Goal: Check status: Check status

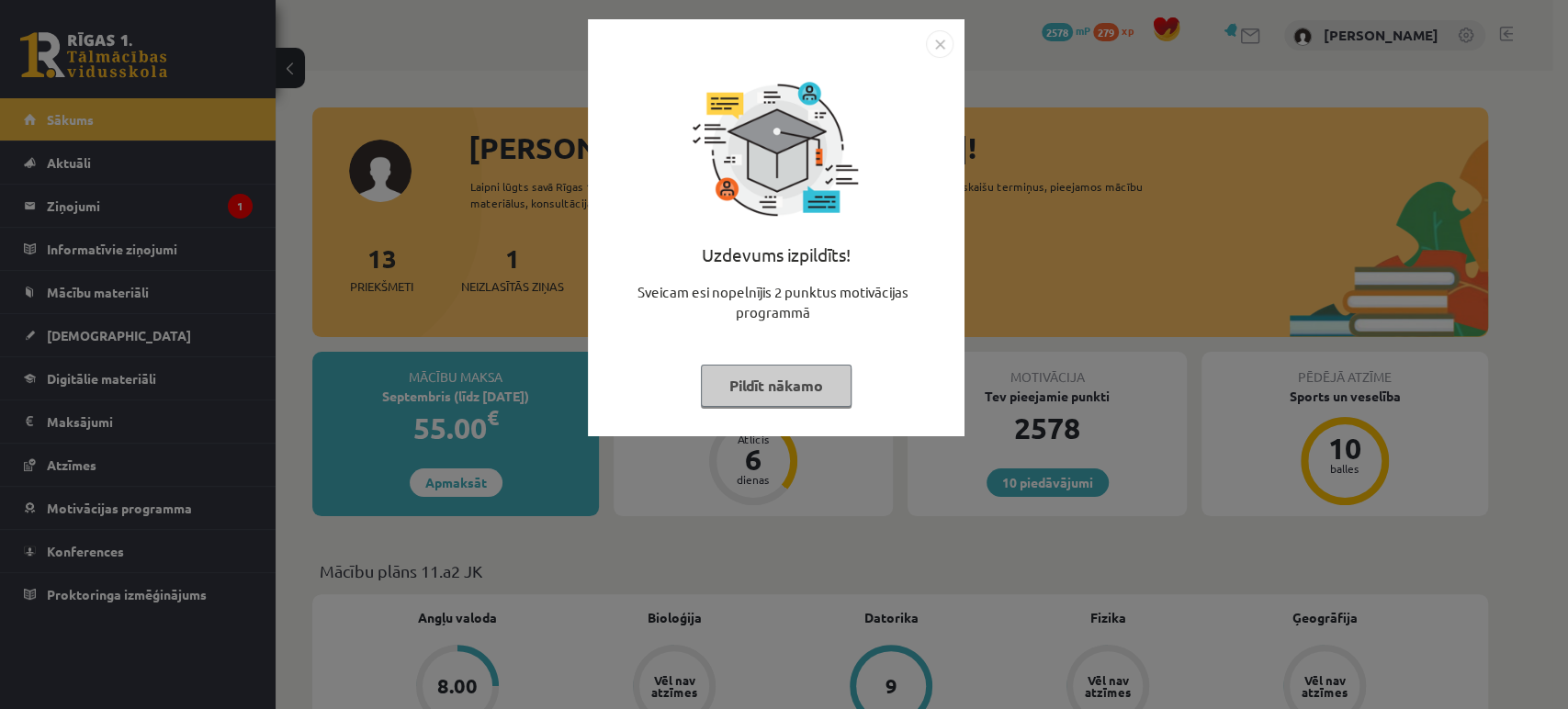
click at [933, 42] on img "Close" at bounding box center [939, 43] width 28 height 28
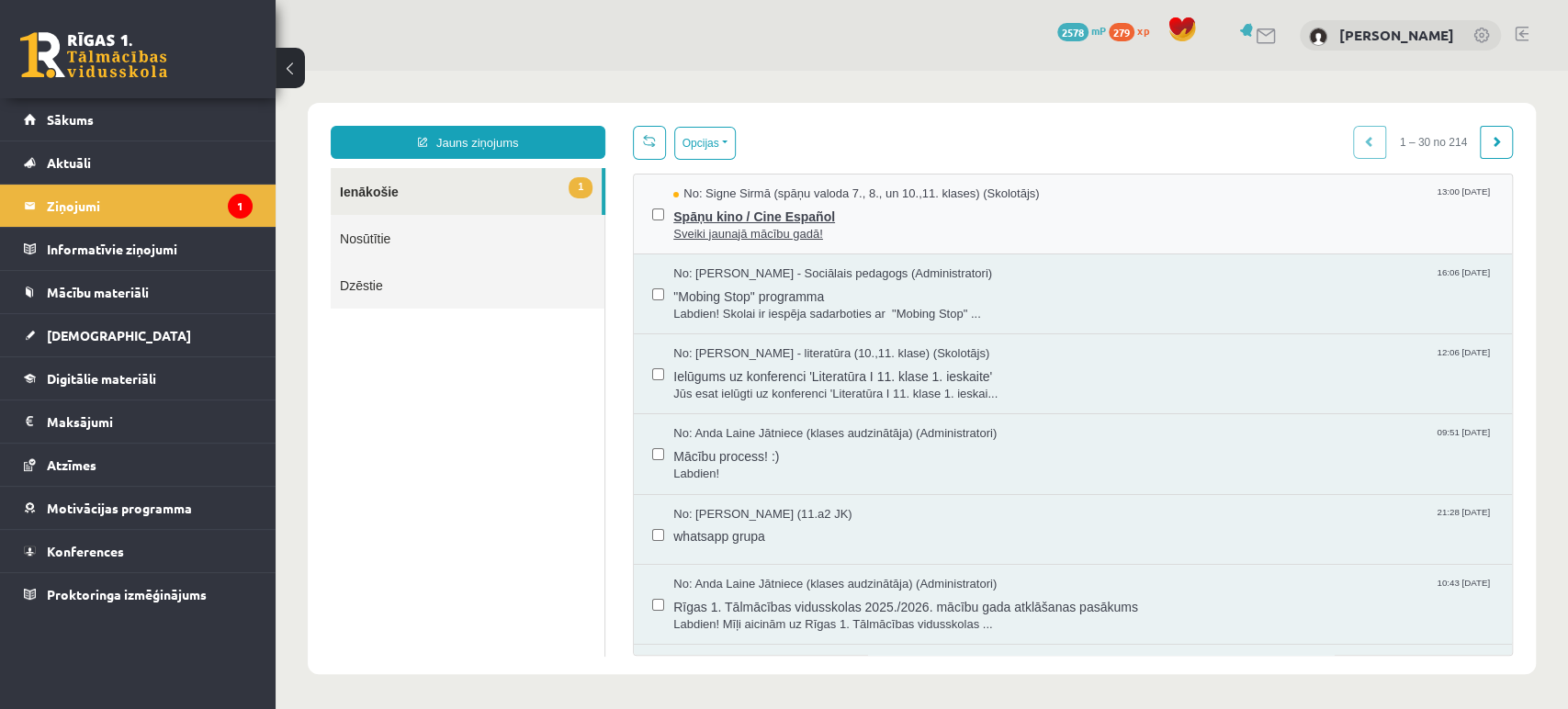
click at [691, 217] on span "Spāņu kino / Cine Español" at bounding box center [1083, 214] width 820 height 23
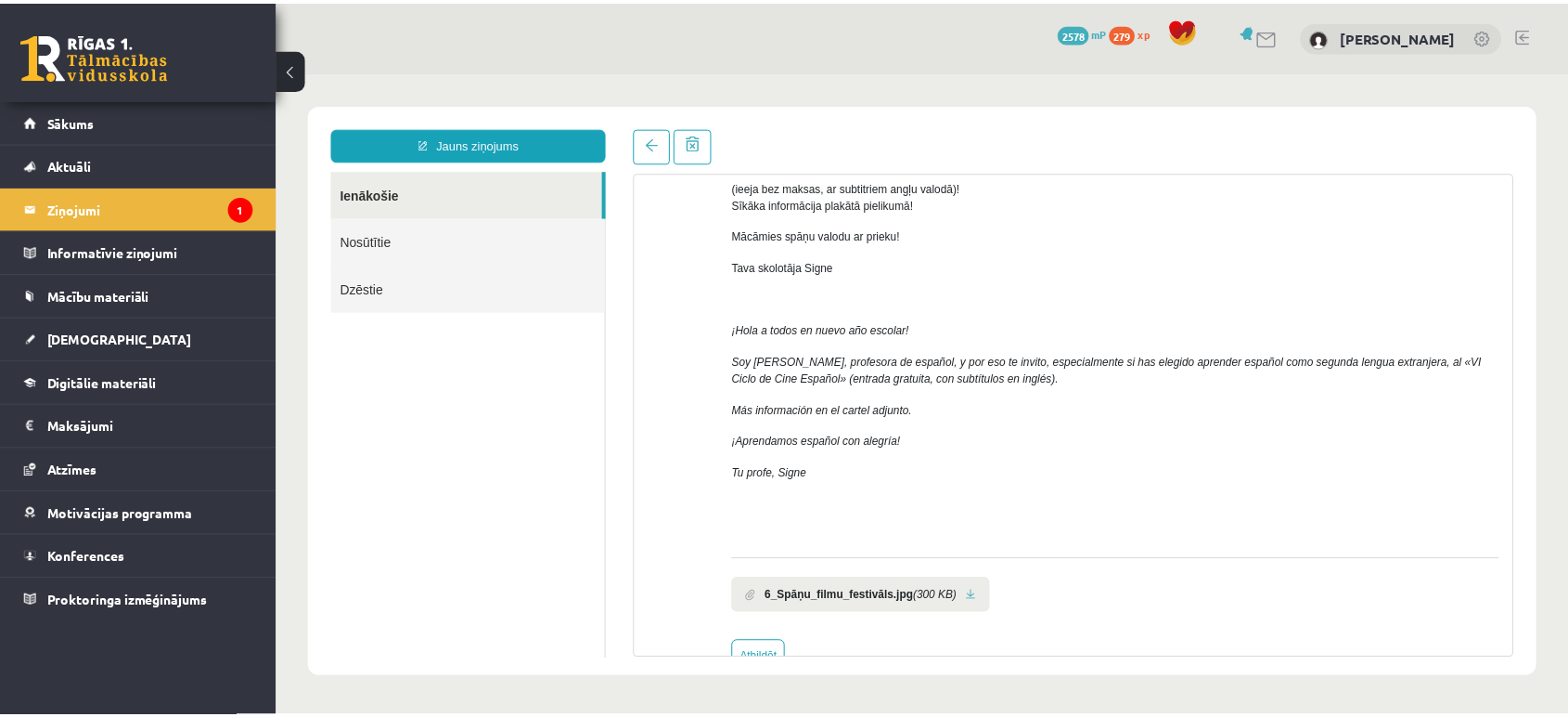
scroll to position [237, 0]
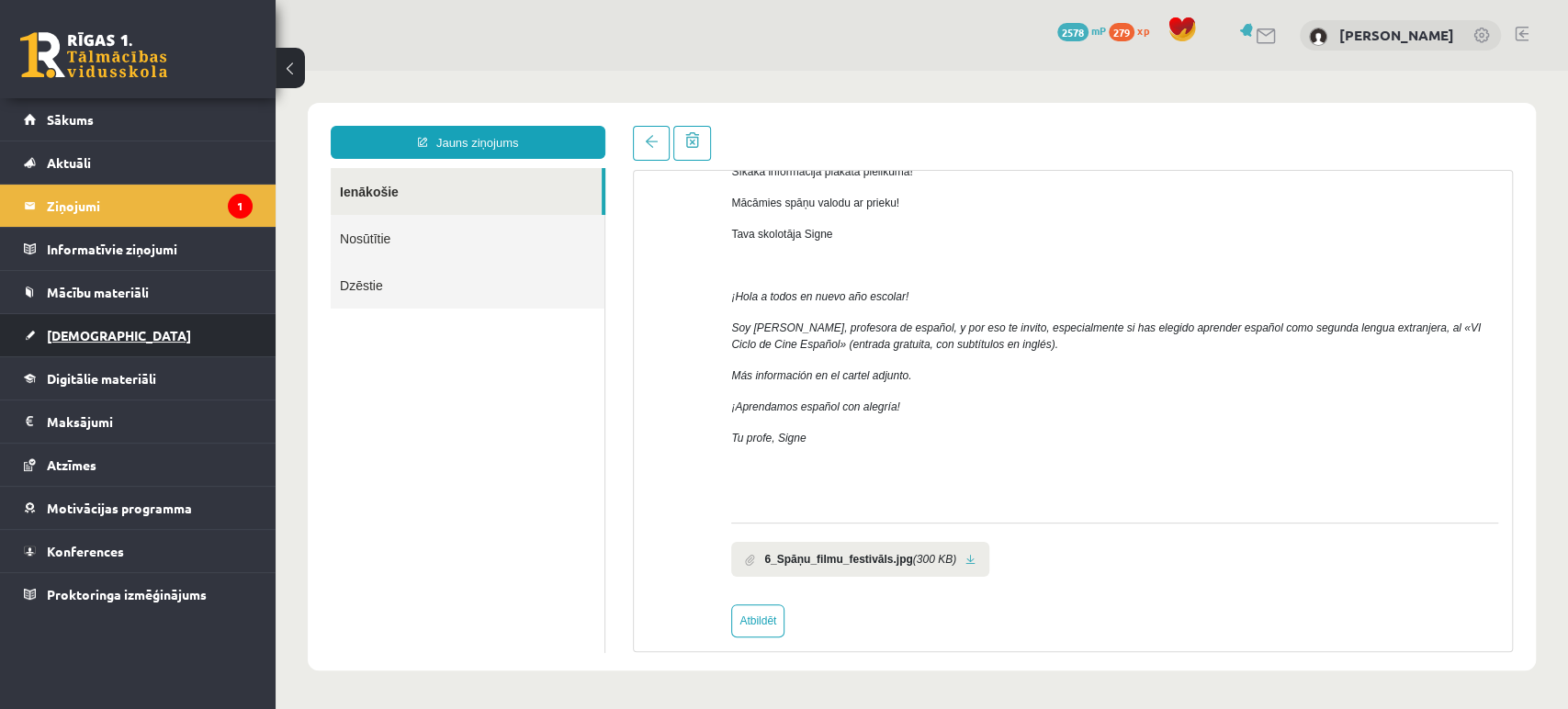
click at [102, 326] on link "[DEMOGRAPHIC_DATA]" at bounding box center [138, 335] width 229 height 43
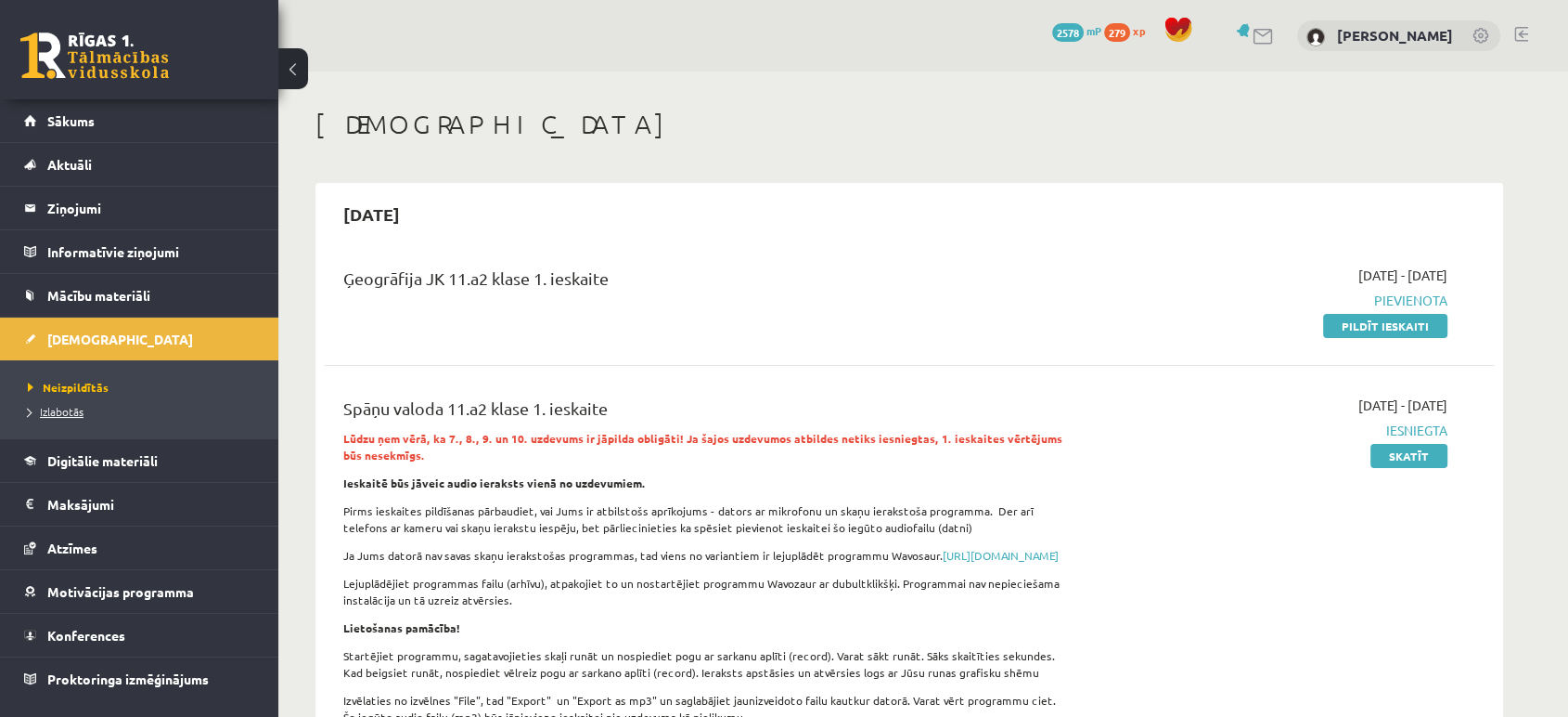
click at [60, 403] on link "Izlabotās" at bounding box center [144, 411] width 232 height 17
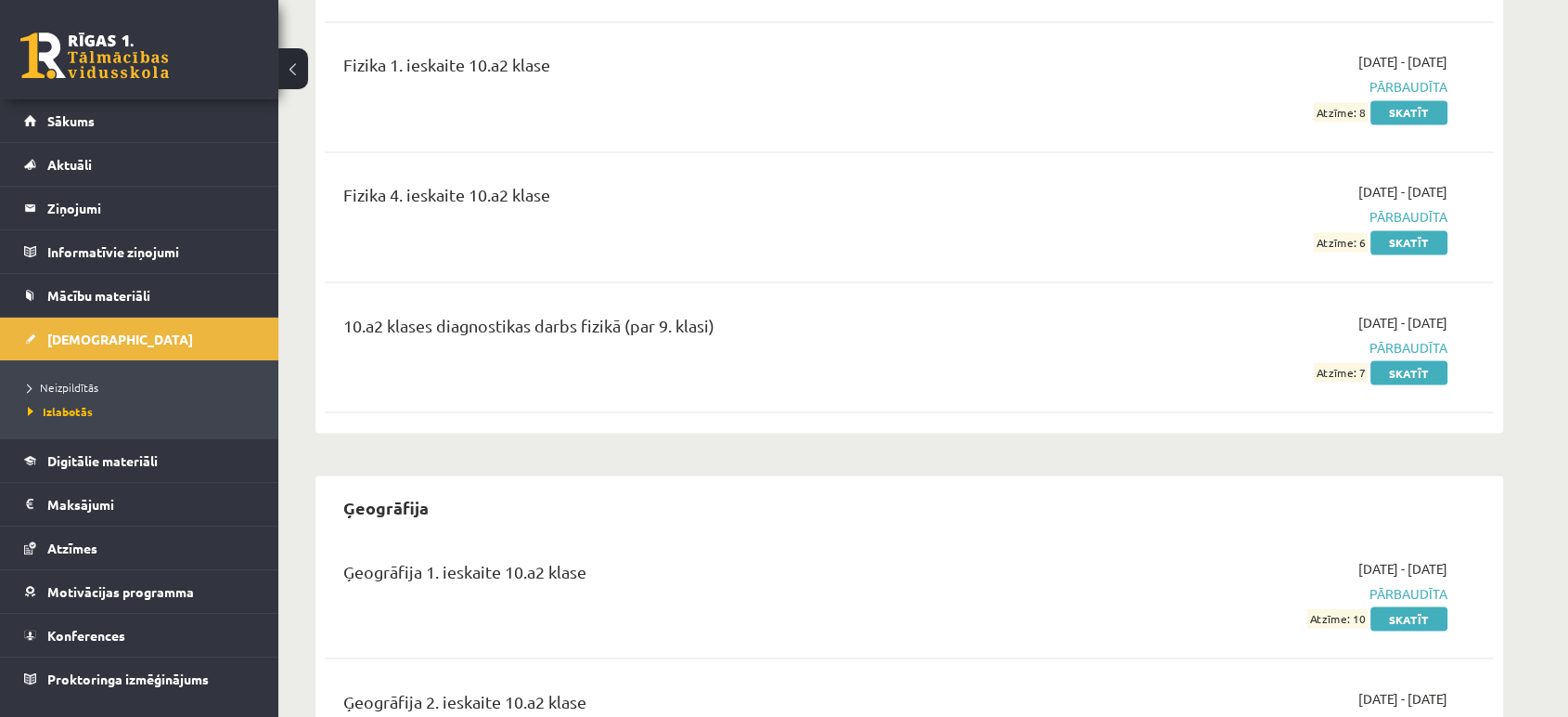
scroll to position [3301, 0]
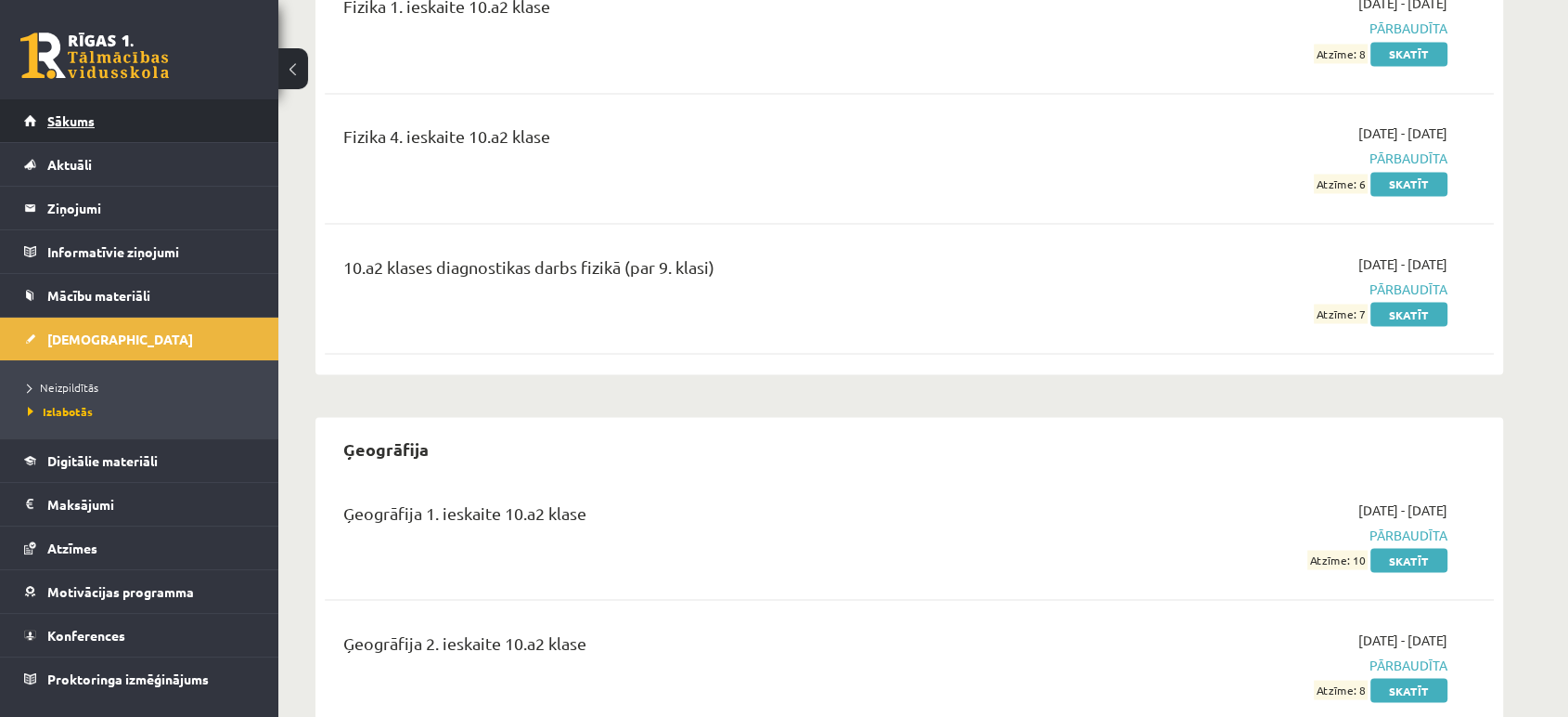
click at [118, 133] on link "Sākums" at bounding box center [140, 121] width 231 height 43
